Goal: Obtain resource: Obtain resource

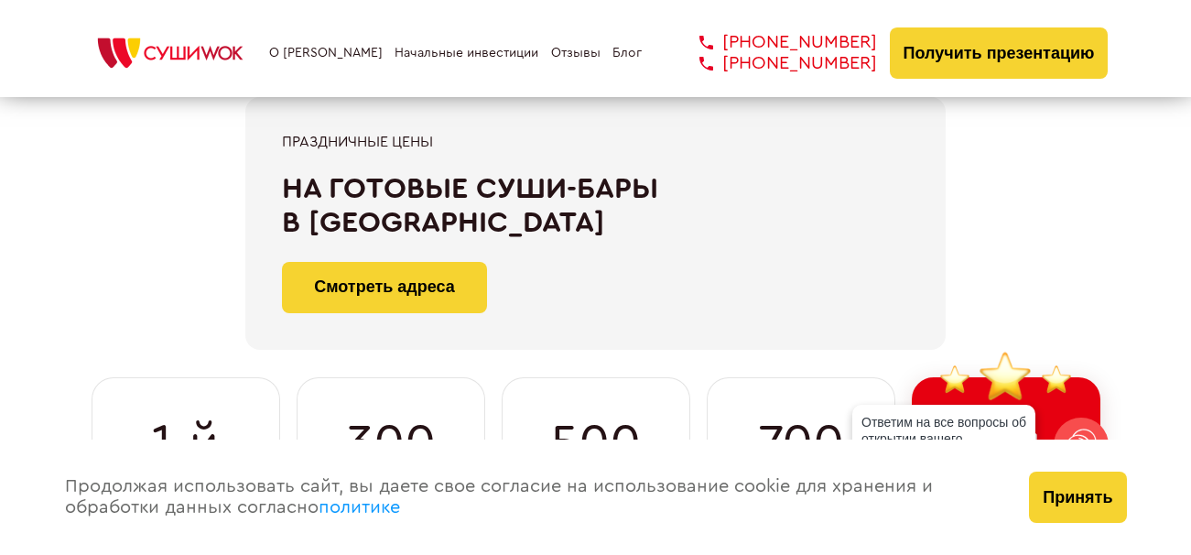
scroll to position [229, 0]
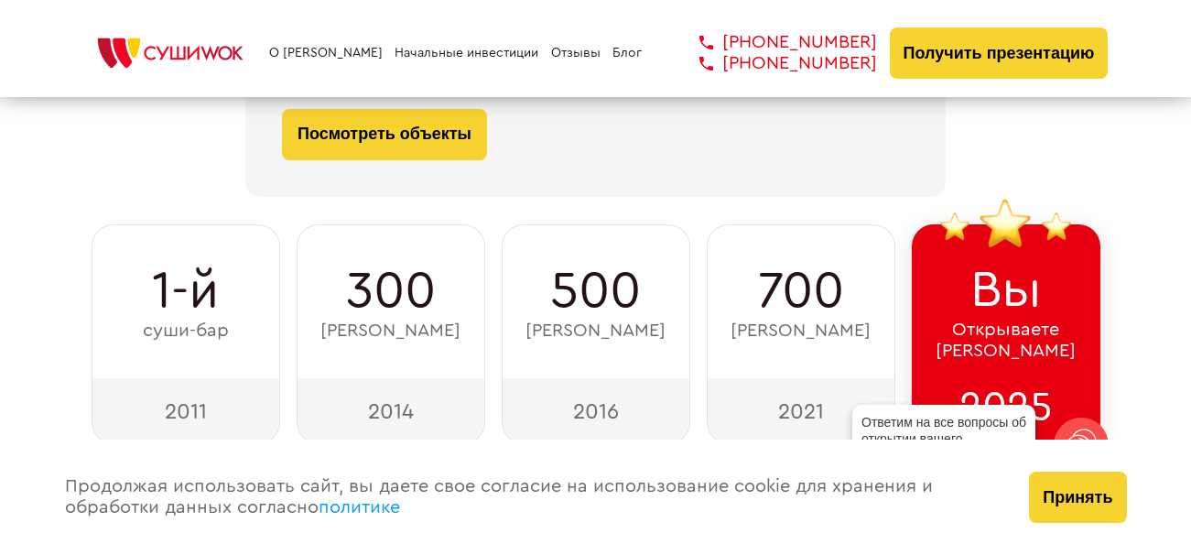
click at [560, 281] on span "500" at bounding box center [595, 291] width 91 height 59
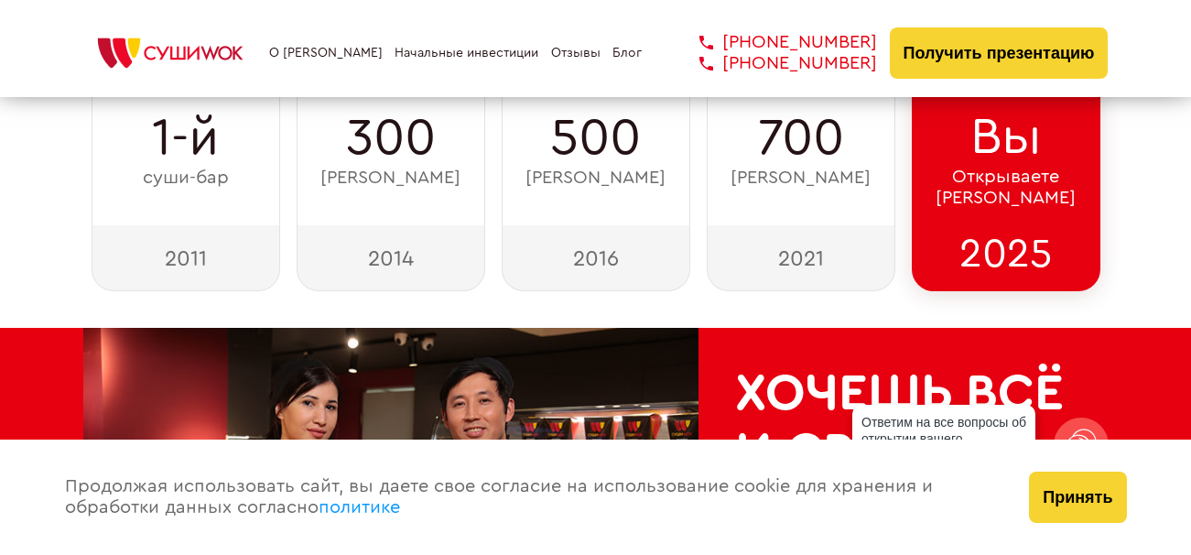
scroll to position [458, 0]
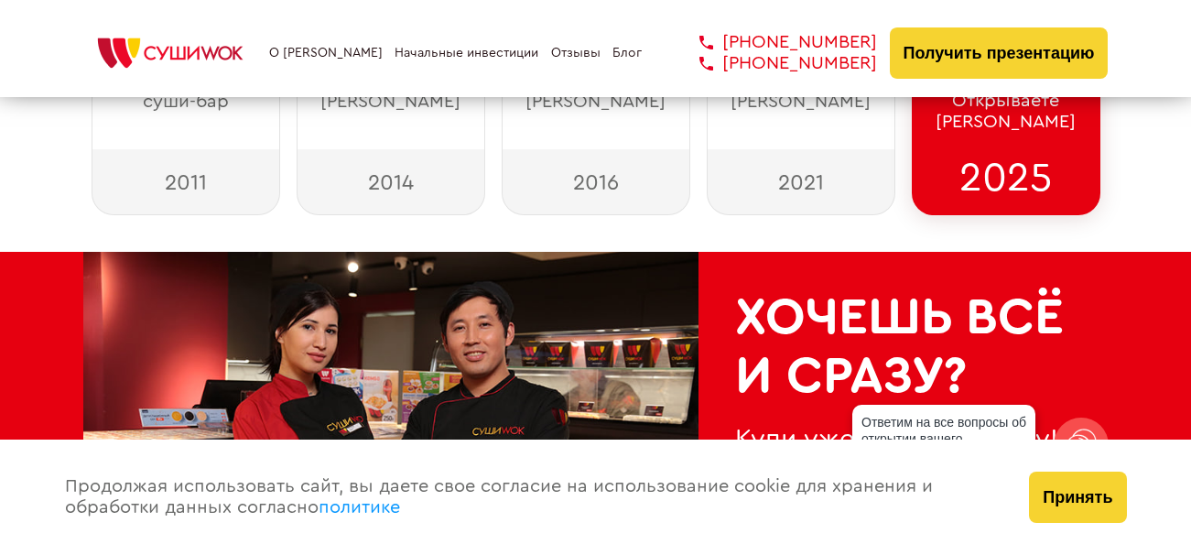
click at [312, 49] on link "О [PERSON_NAME]" at bounding box center [325, 53] width 113 height 15
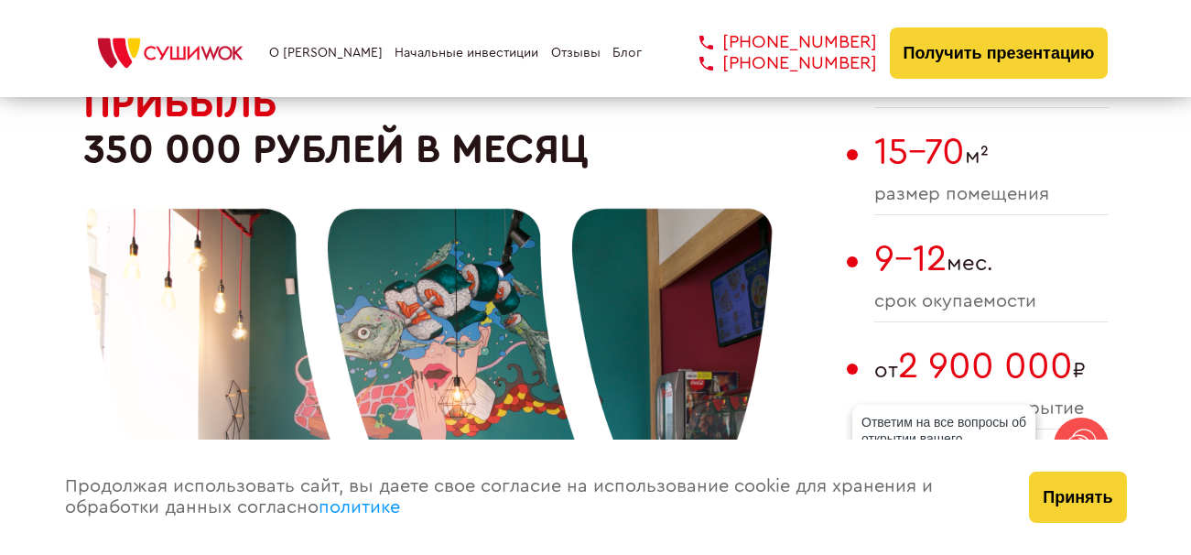
scroll to position [1185, 0]
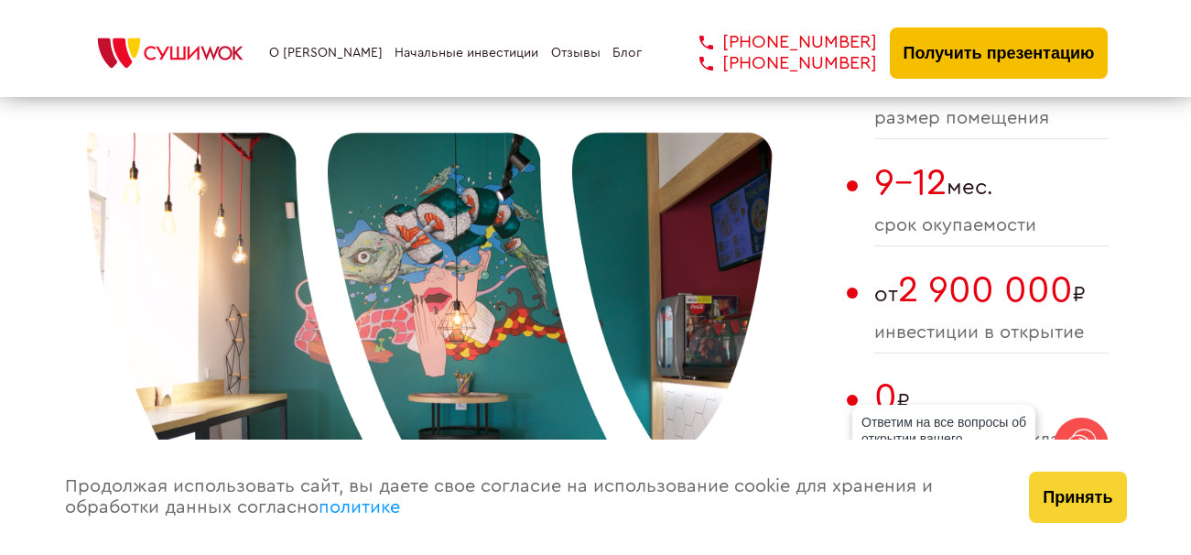
click at [1045, 54] on button "Получить презентацию" at bounding box center [999, 52] width 219 height 51
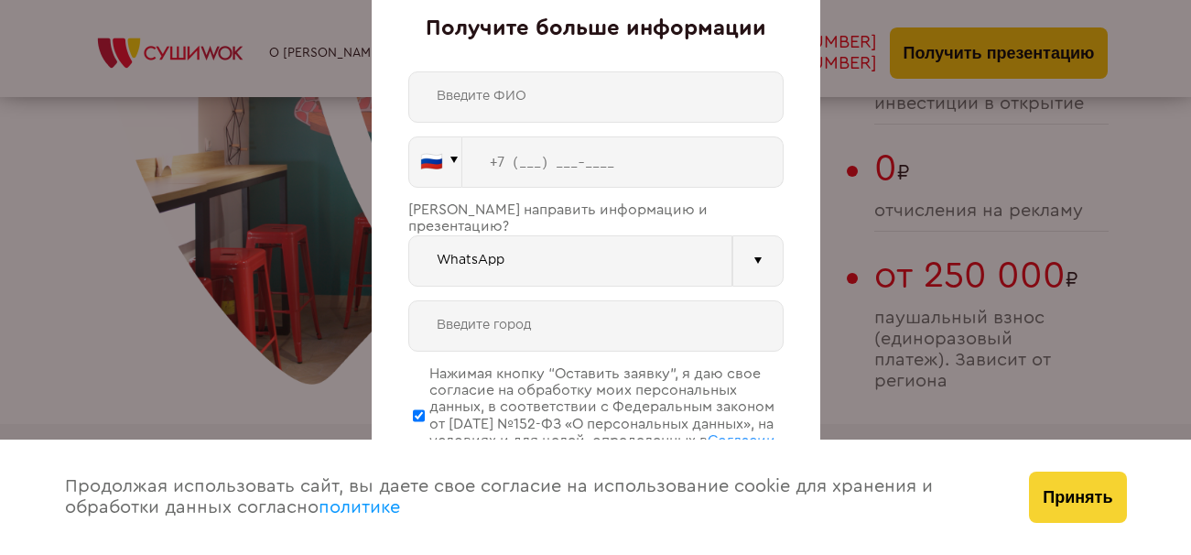
scroll to position [1491, 0]
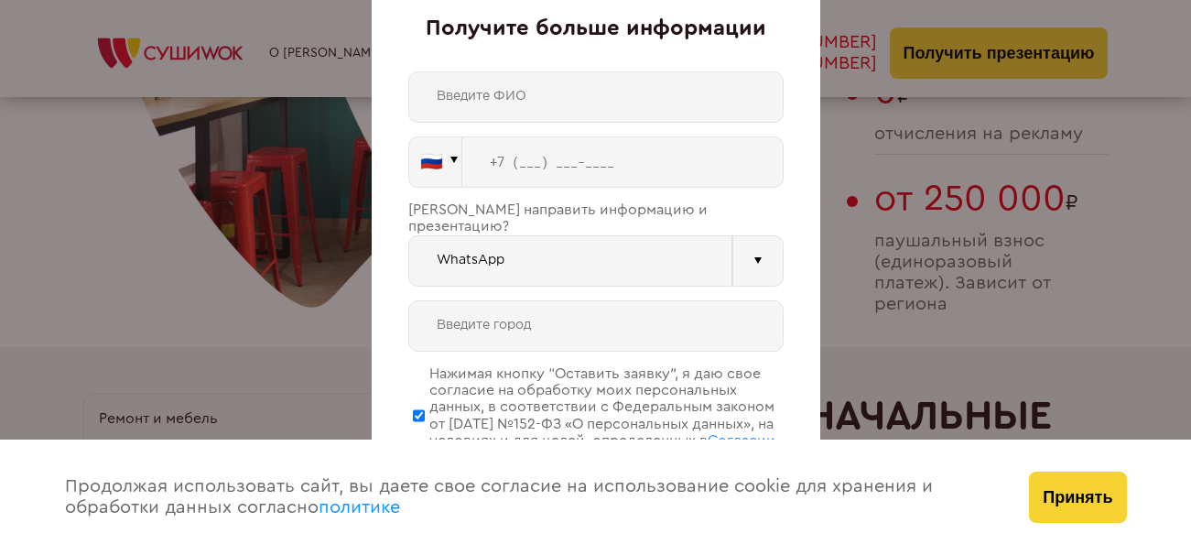
click at [580, 553] on div "Продолжая использовать сайт, вы даете свое согласие на использование cookie для…" at bounding box center [529, 496] width 965 height 115
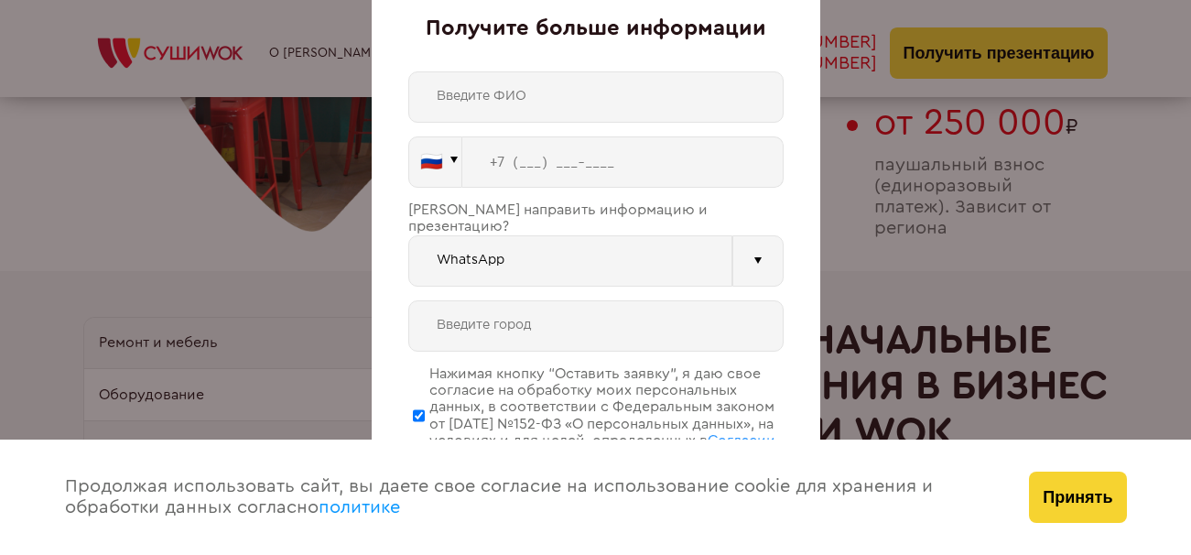
scroll to position [1643, 0]
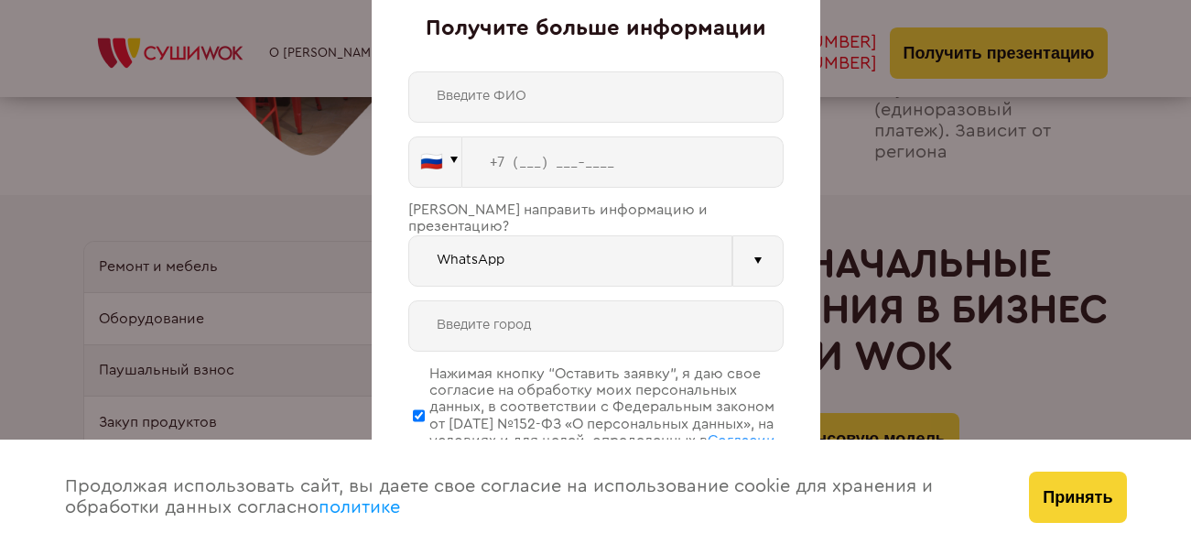
click at [391, 59] on div "Получите больше информации 🇷🇺 🇹🇷 🇧🇾 🇰🇬 🇰🇿 🇦🇿 🇦🇲 ." at bounding box center [596, 277] width 448 height 609
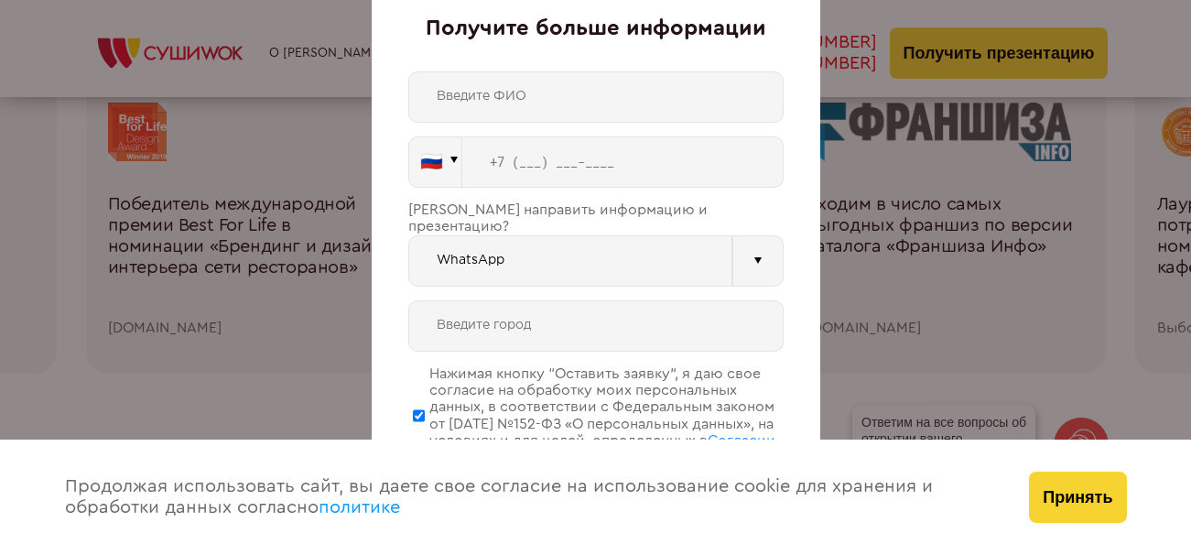
scroll to position [2711, 0]
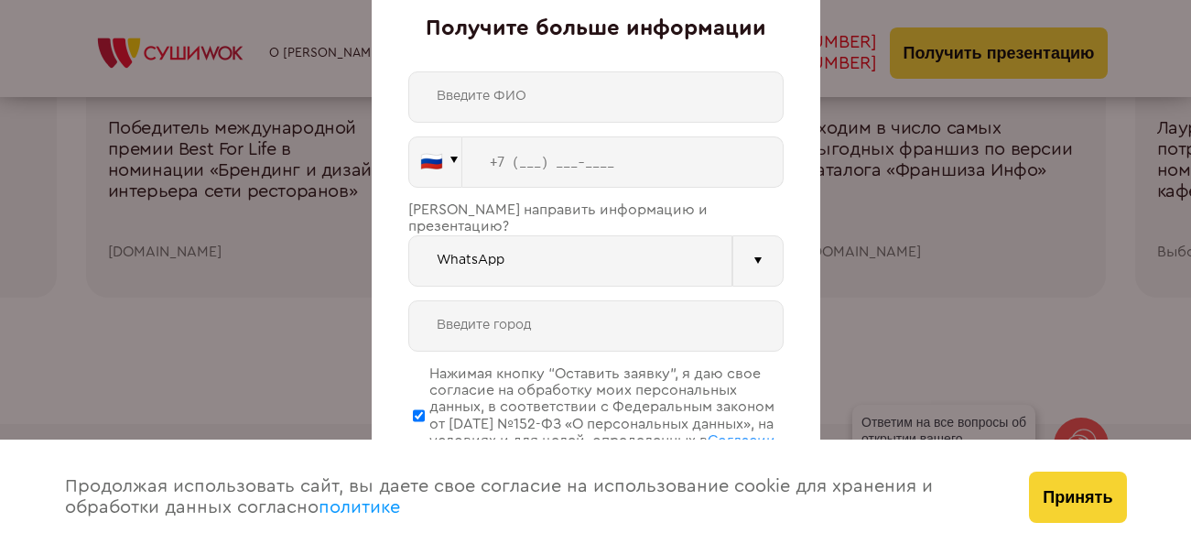
click at [371, 553] on div "Продолжая использовать сайт, вы даете свое согласие на использование cookie для…" at bounding box center [529, 496] width 965 height 115
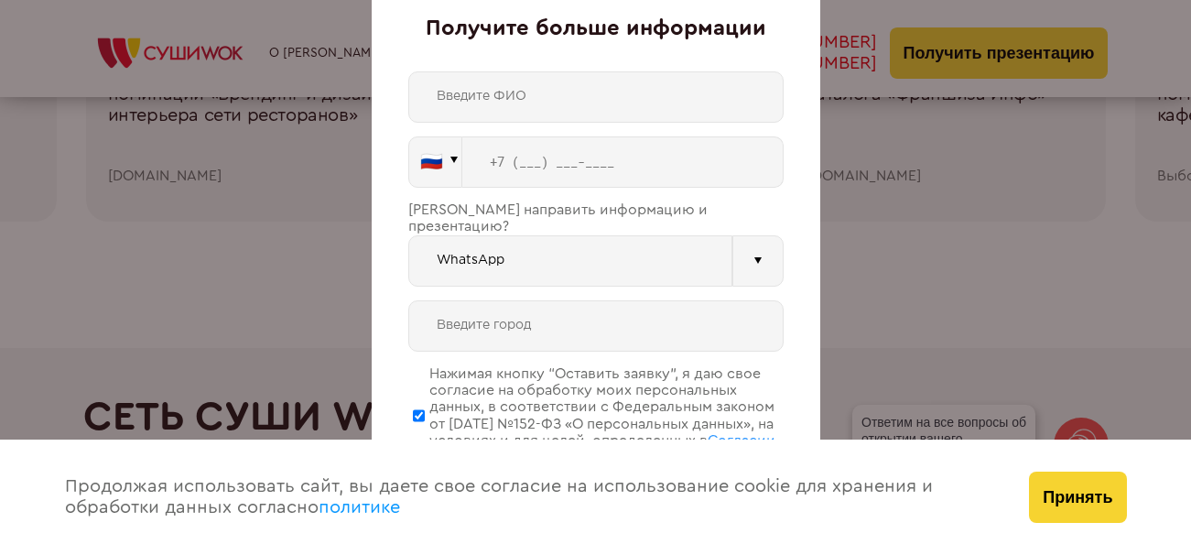
click at [1059, 51] on div "Получите больше информации 🇷🇺 🇹🇷 🇧🇾 🇰🇬 🇰🇿 🇦🇿 🇦🇲 🇷🇺" at bounding box center [595, 277] width 1191 height 555
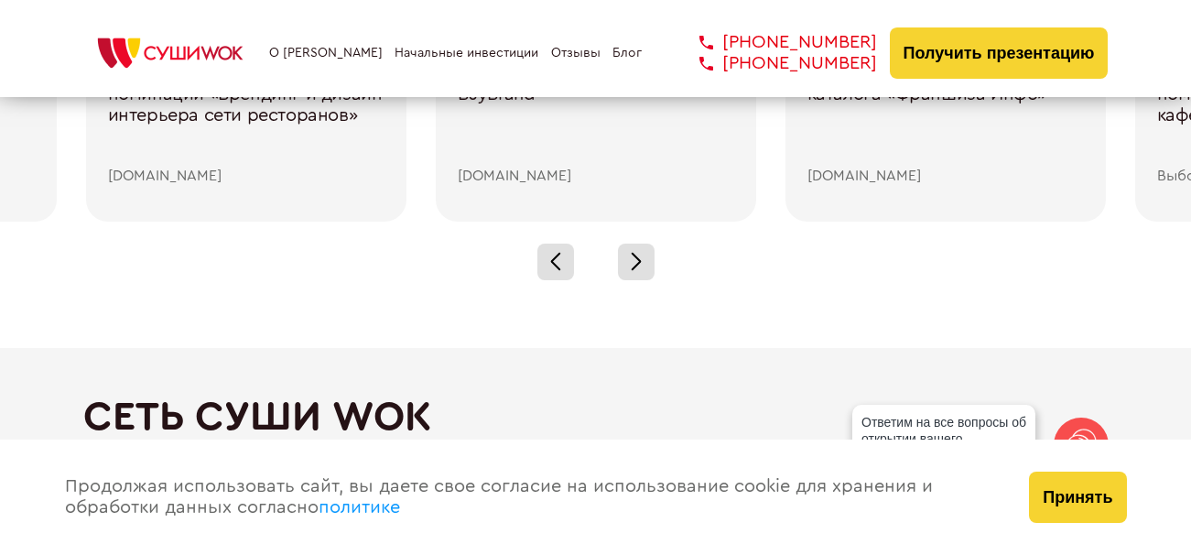
scroll to position [2863, 0]
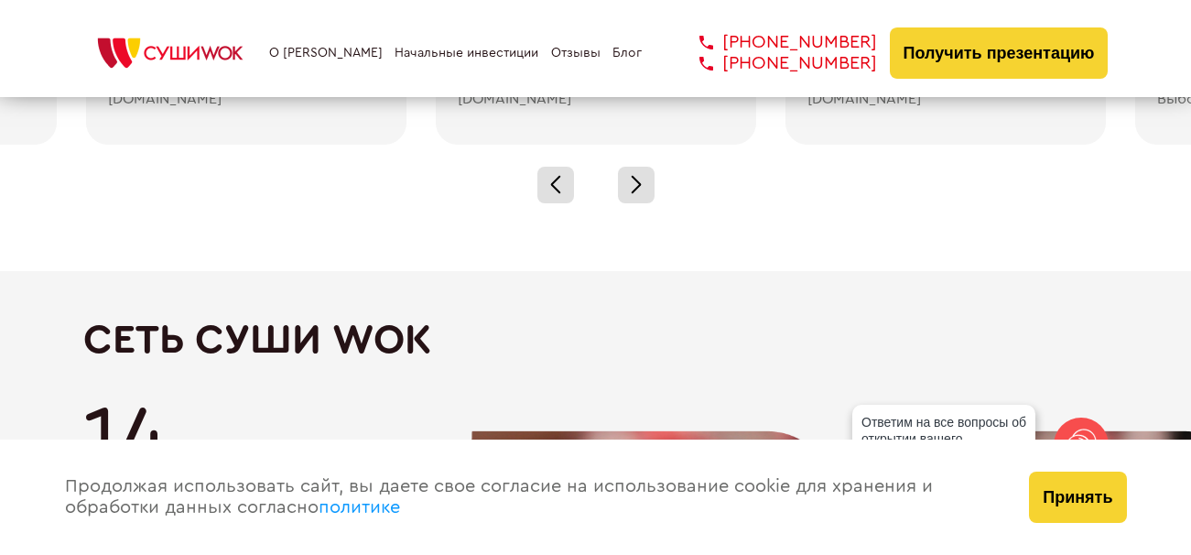
click at [657, 553] on div "Продолжая использовать сайт, вы даете свое согласие на использование cookie для…" at bounding box center [529, 496] width 965 height 115
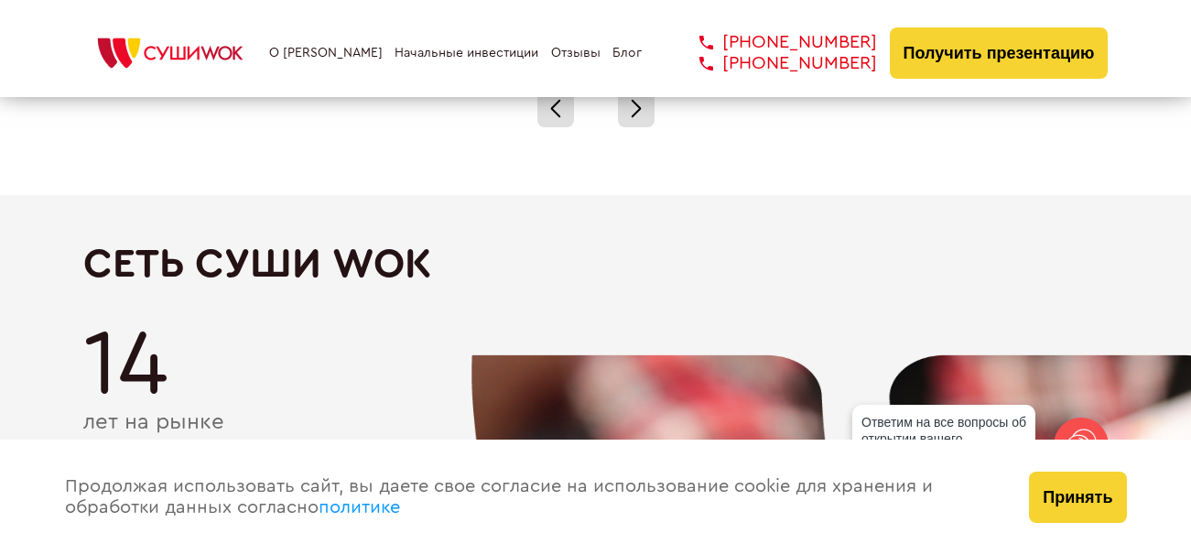
scroll to position [3015, 0]
